Goal: Transaction & Acquisition: Purchase product/service

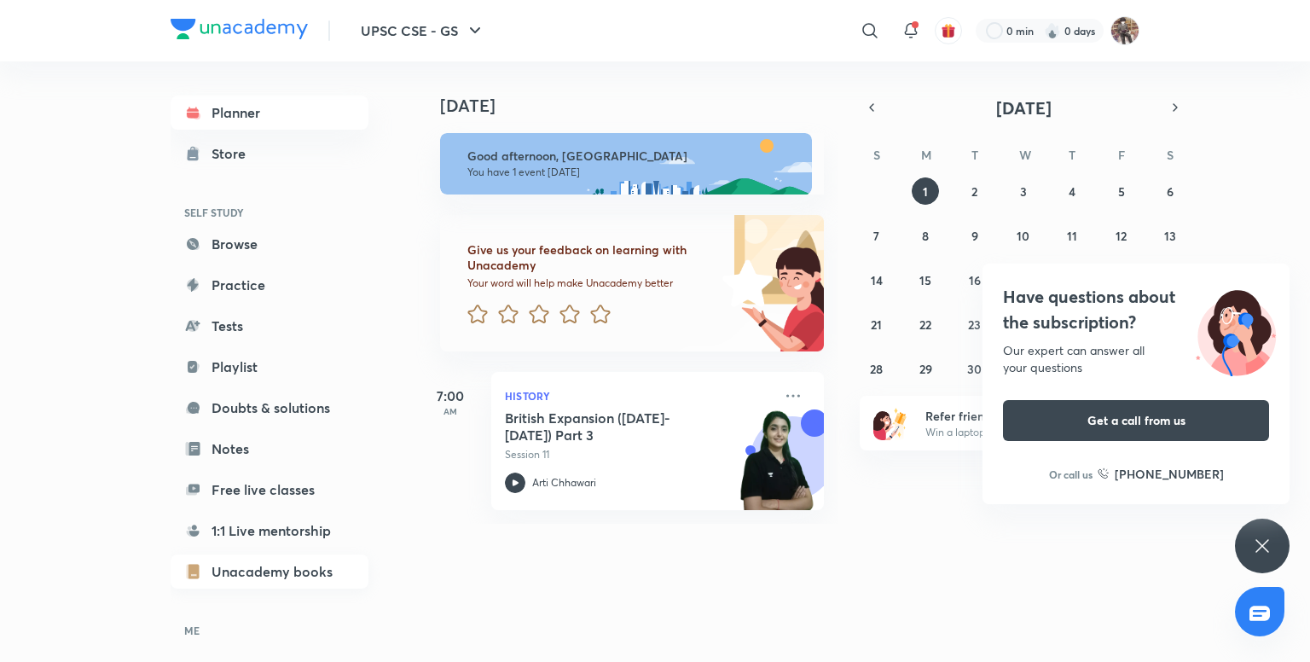
click at [305, 578] on link "Unacademy books" at bounding box center [270, 572] width 198 height 34
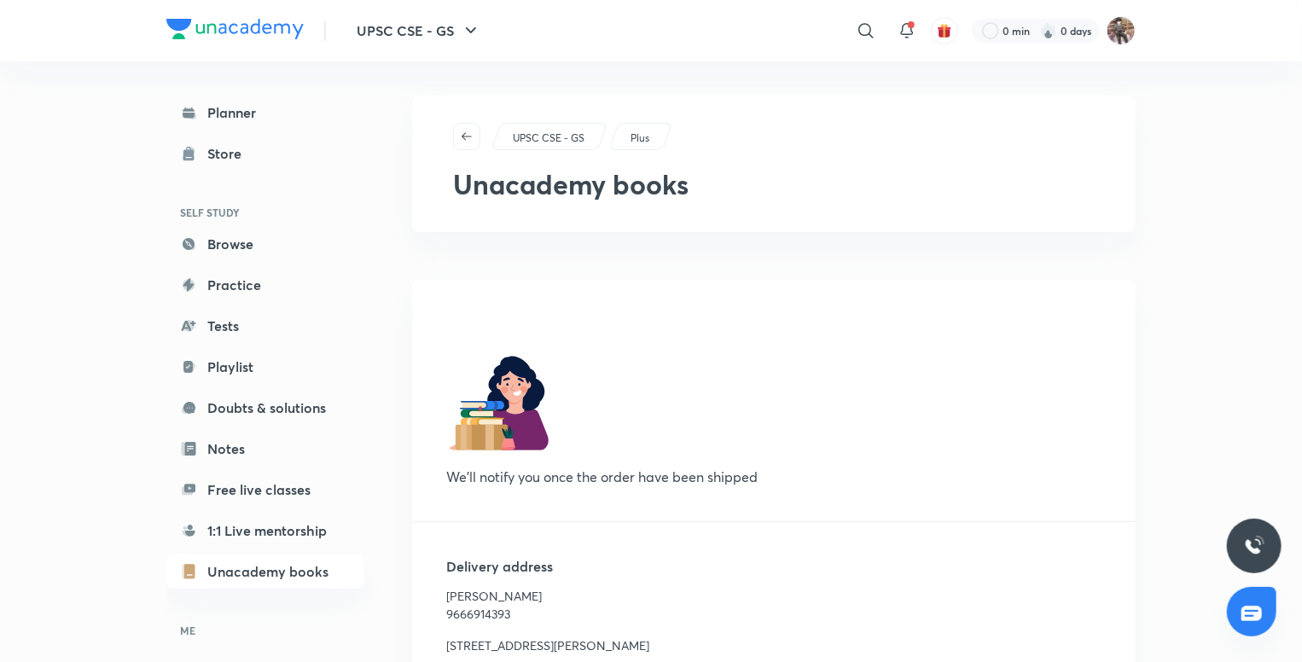
scroll to position [218, 0]
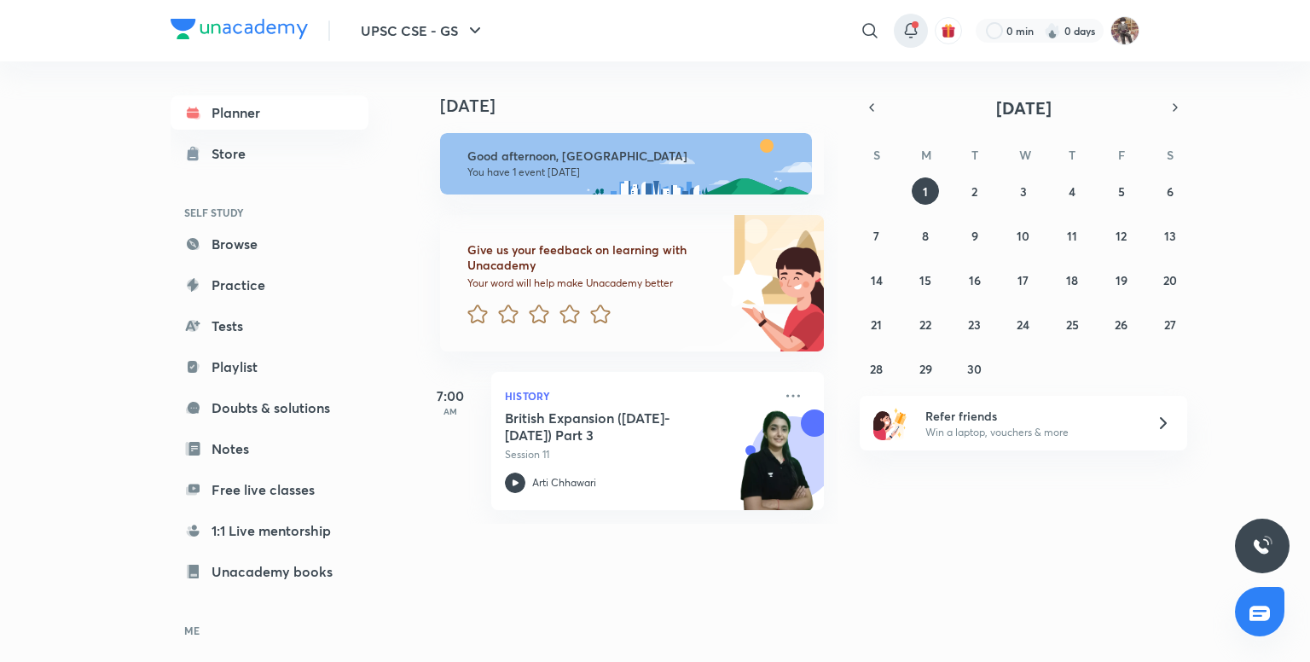
click at [903, 37] on icon at bounding box center [911, 30] width 20 height 20
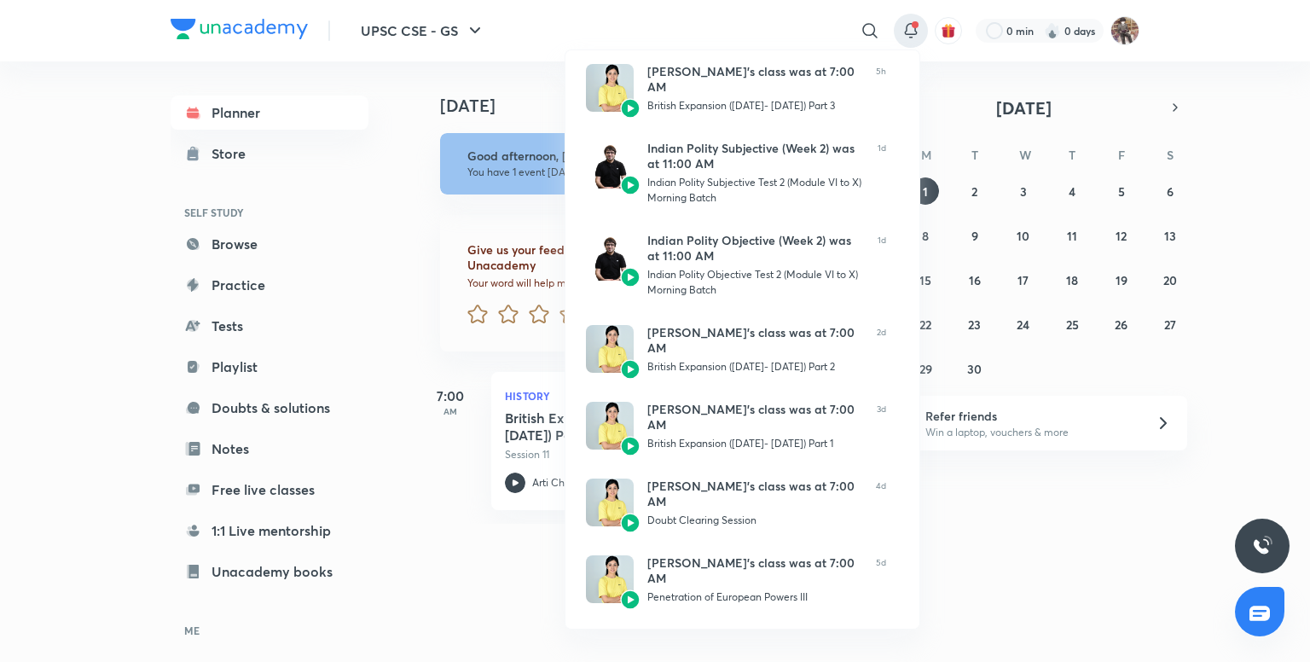
click at [903, 37] on div at bounding box center [655, 331] width 1310 height 662
